Goal: Task Accomplishment & Management: Use online tool/utility

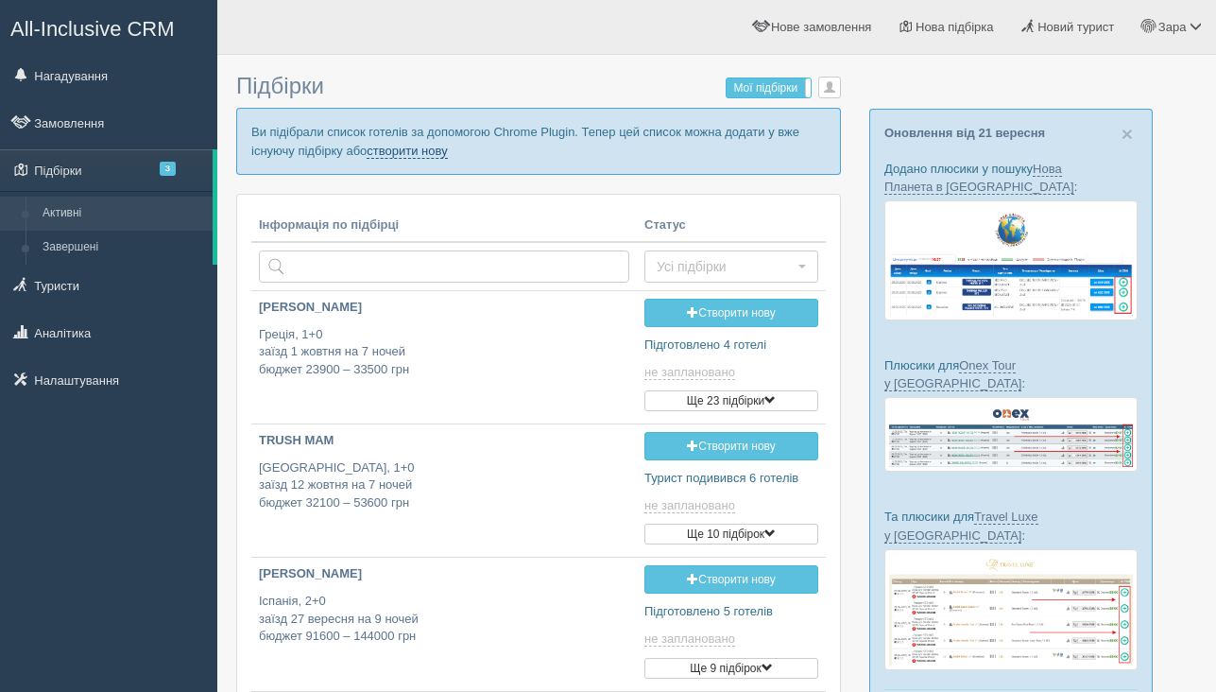
click at [428, 152] on link "створити нову" at bounding box center [407, 151] width 80 height 15
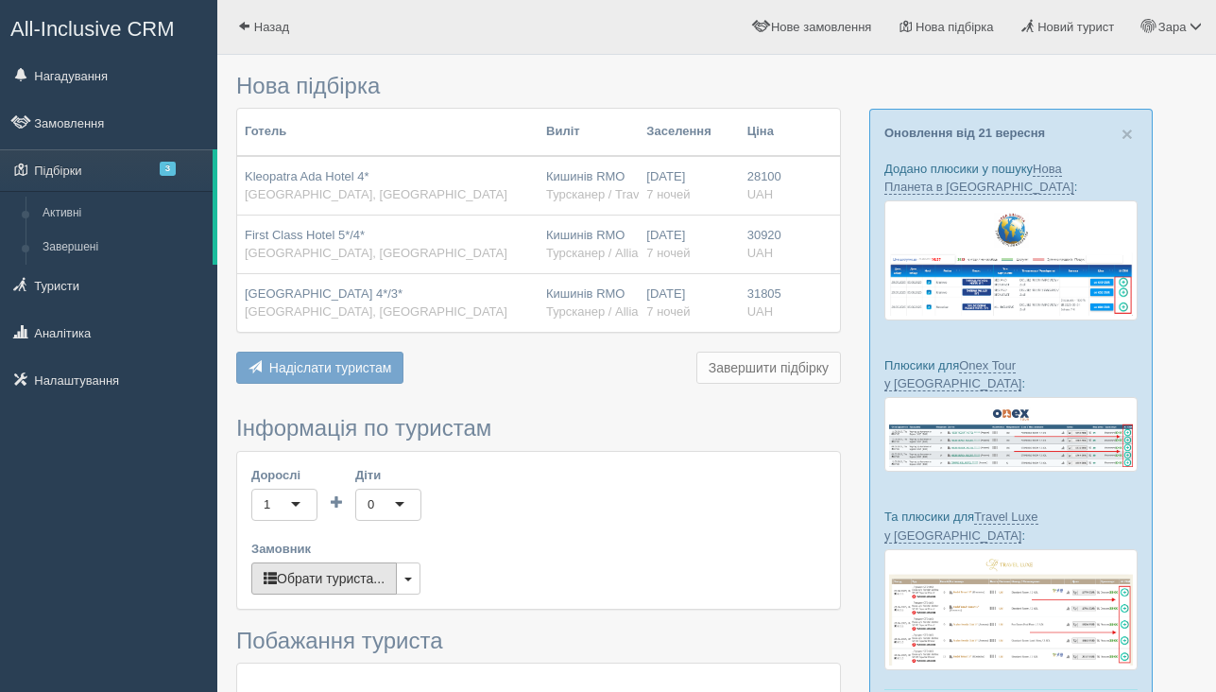
click at [346, 584] on button "Обрати туриста..." at bounding box center [324, 578] width 146 height 32
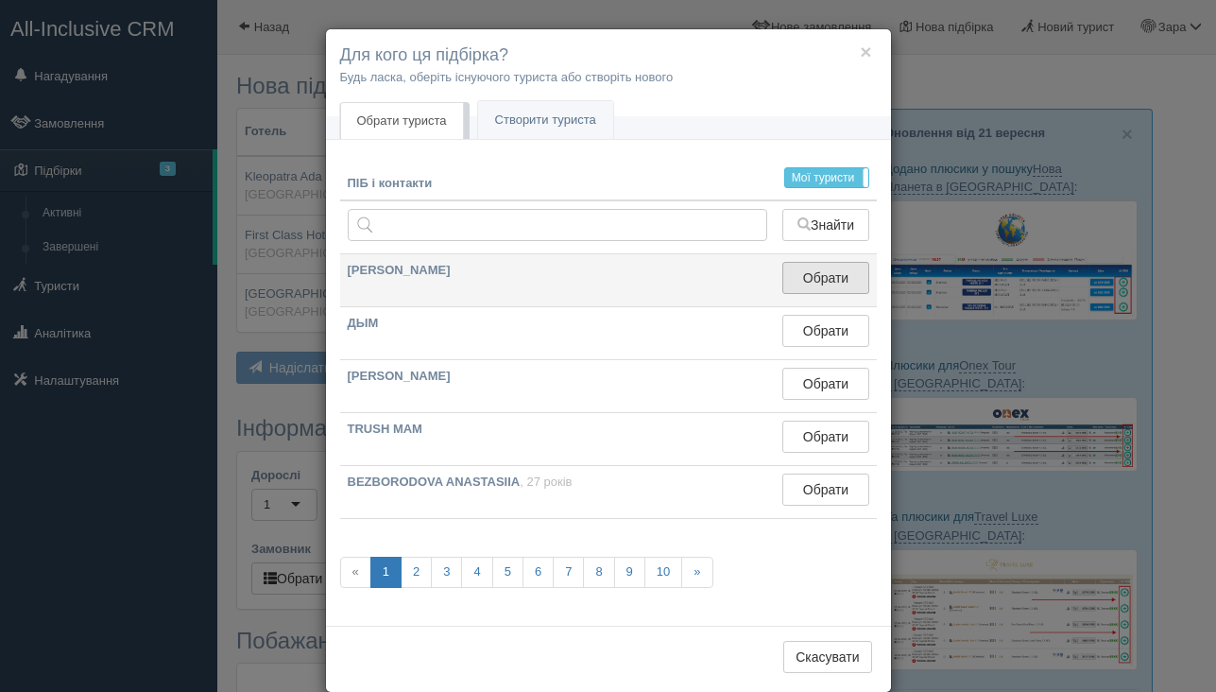
click at [843, 287] on button "Обрати" at bounding box center [826, 278] width 86 height 32
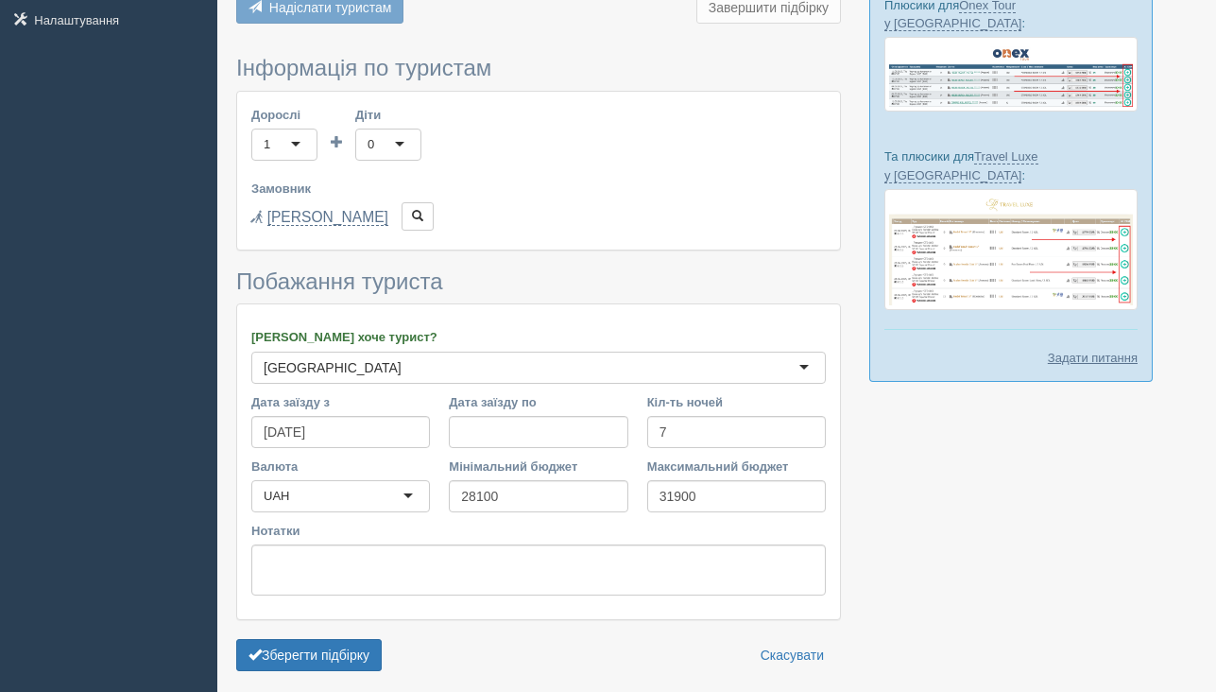
scroll to position [434, 0]
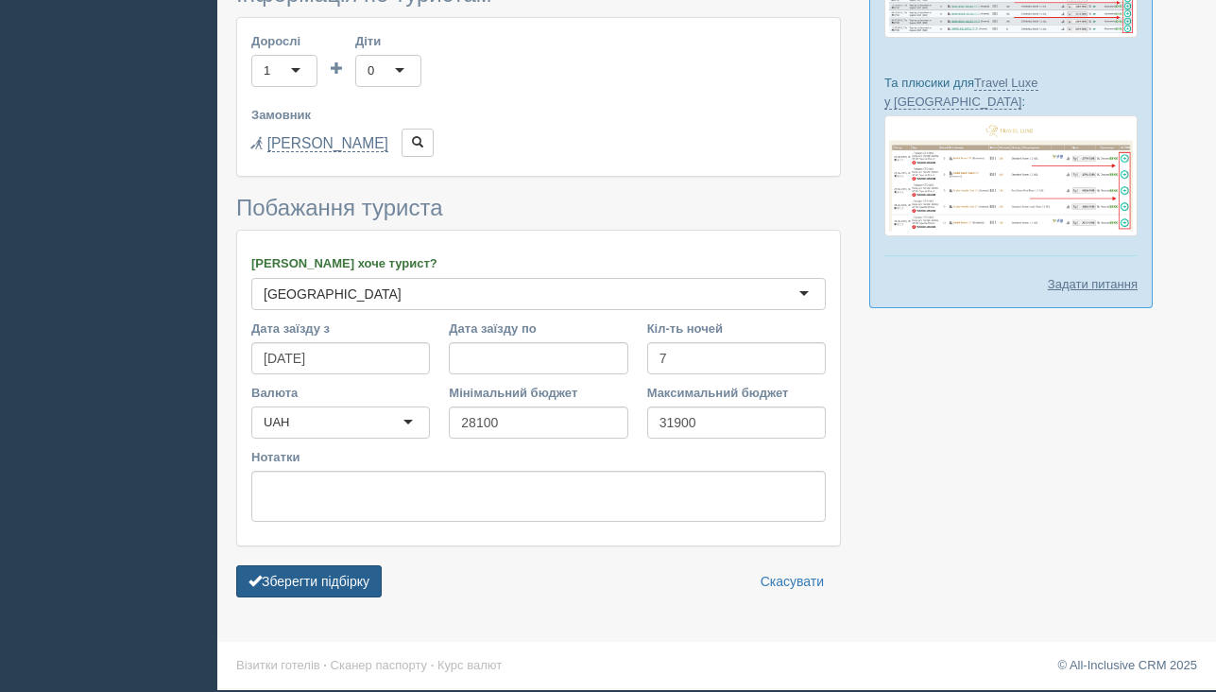
click at [336, 579] on button "Зберегти підбірку" at bounding box center [309, 581] width 146 height 32
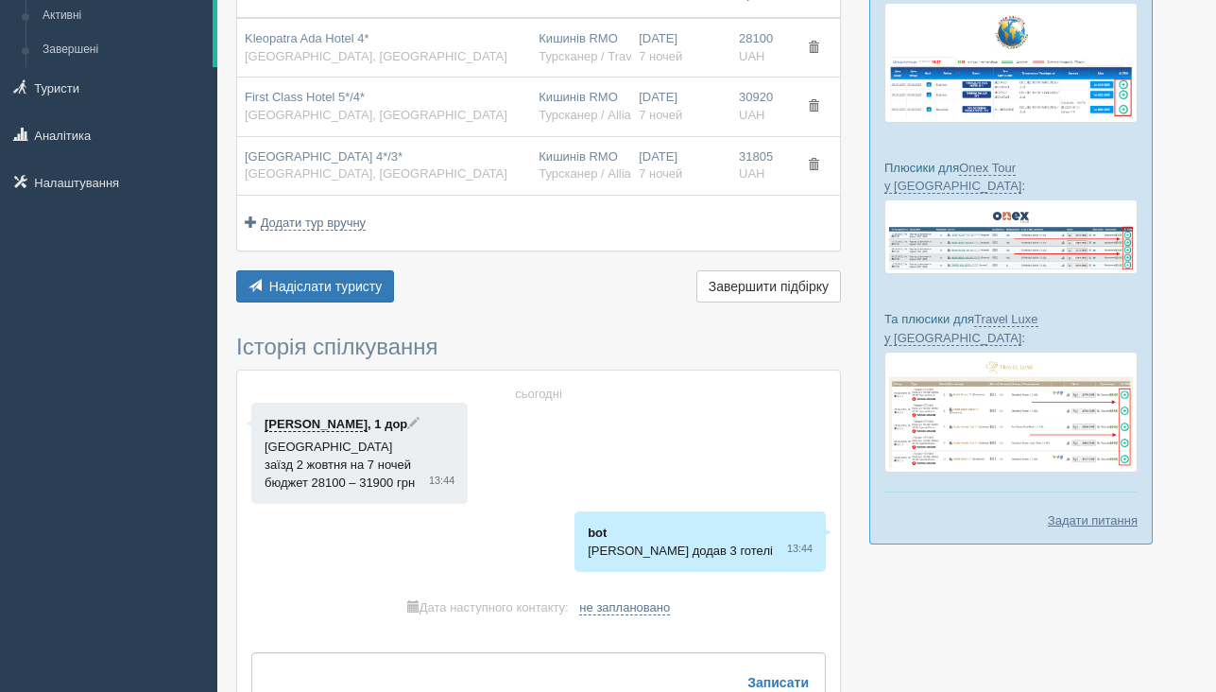
scroll to position [329, 0]
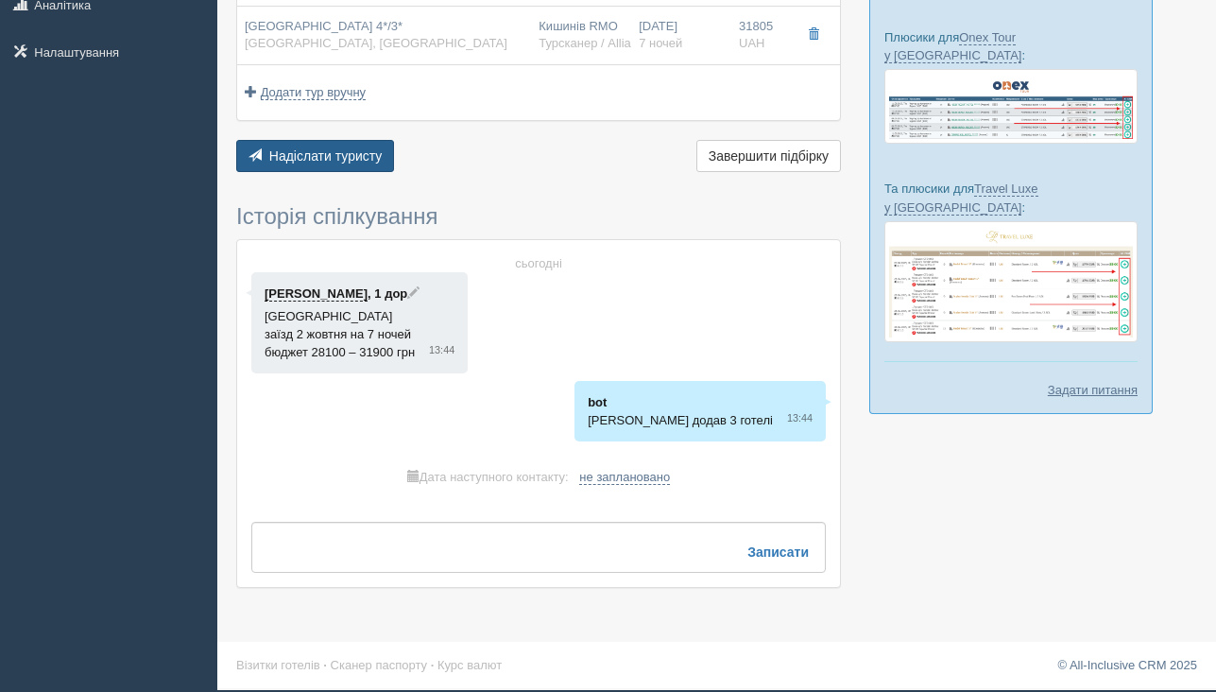
click at [350, 156] on span "Надіслати туристу" at bounding box center [325, 155] width 113 height 15
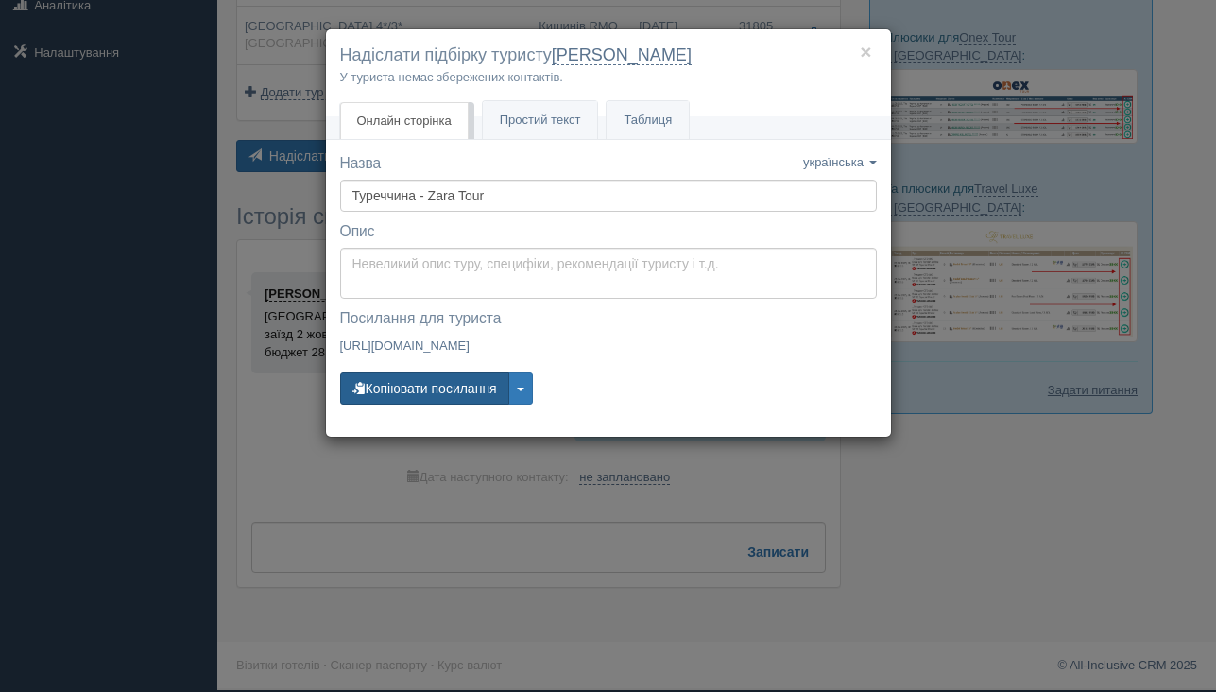
click at [443, 387] on button "Копіювати посилання" at bounding box center [424, 388] width 169 height 32
